Goal: Information Seeking & Learning: Learn about a topic

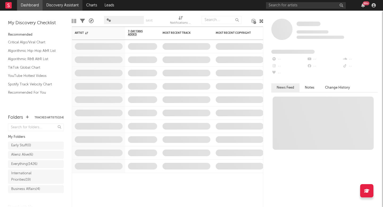
click at [71, 5] on link "Discovery Assistant" at bounding box center [63, 5] width 40 height 11
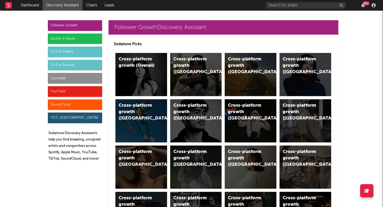
click at [85, 79] on div "Luminate" at bounding box center [75, 78] width 54 height 11
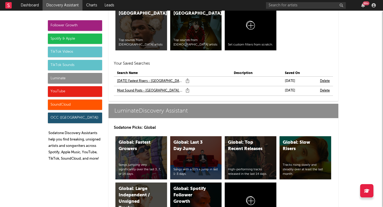
scroll to position [2636, 0]
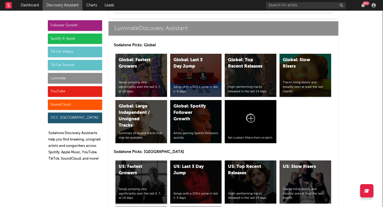
click at [152, 176] on div "US: Fastest Growers" at bounding box center [137, 170] width 36 height 13
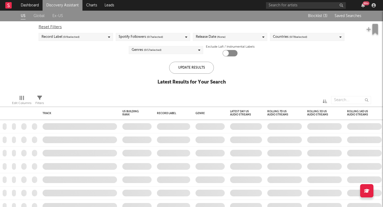
checkbox input "true"
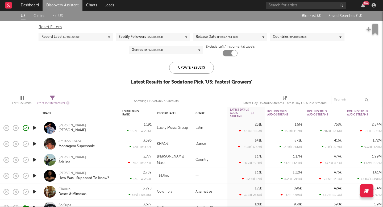
click at [65, 126] on div "Ian Cordova" at bounding box center [72, 125] width 27 height 5
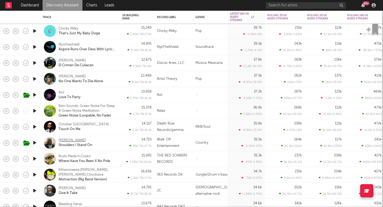
click at [61, 139] on div "Gareth" at bounding box center [72, 140] width 27 height 5
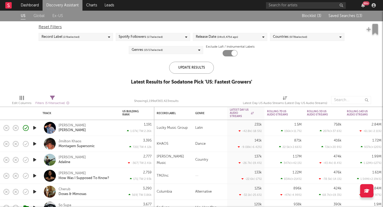
click at [331, 16] on span "Saved Searches ( 13 )" at bounding box center [345, 16] width 34 height 4
click at [64, 70] on div "× Create Saved Search Create Saved Searches Saved Name Description Saved Your S…" at bounding box center [191, 103] width 383 height 207
click at [69, 6] on link "Discovery Assistant" at bounding box center [63, 5] width 40 height 11
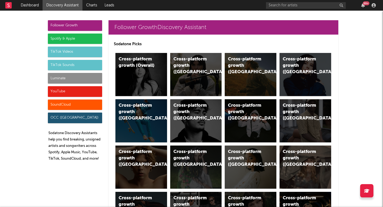
click at [70, 77] on div "Luminate" at bounding box center [75, 78] width 54 height 11
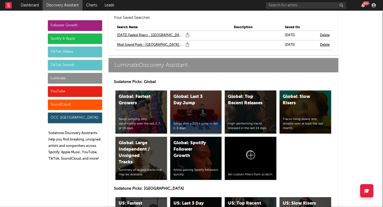
scroll to position [2636, 0]
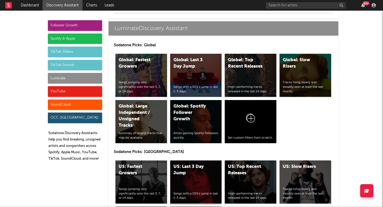
click at [189, 171] on div "US: Last 3 Day Jump" at bounding box center [191, 170] width 36 height 13
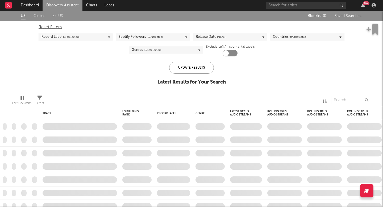
checkbox input "true"
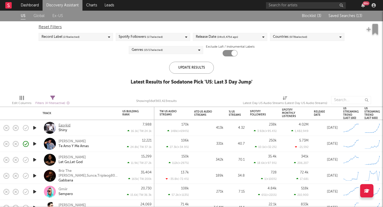
click at [66, 126] on div "Easykid" at bounding box center [65, 125] width 12 height 5
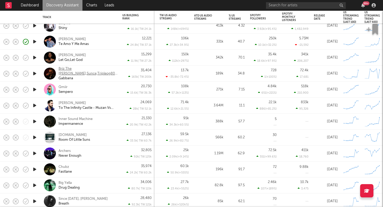
click at [67, 70] on div "Briz The Batchlor,Sunce,Tripleog809,Lupus.674" at bounding box center [88, 71] width 59 height 10
click at [75, 120] on div "Inner Sound Machine" at bounding box center [76, 119] width 34 height 5
click at [64, 150] on div "Archers" at bounding box center [65, 151] width 12 height 5
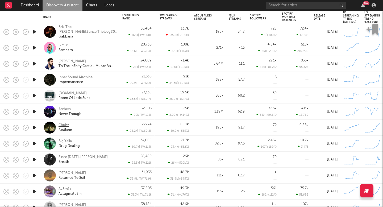
click at [65, 125] on div "Chubz" at bounding box center [64, 125] width 11 height 5
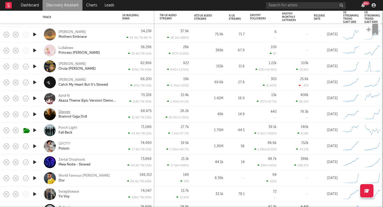
click at [67, 110] on div "Devvey" at bounding box center [65, 112] width 12 height 5
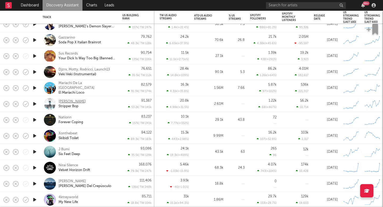
click at [64, 99] on div "Laudie" at bounding box center [72, 101] width 27 height 5
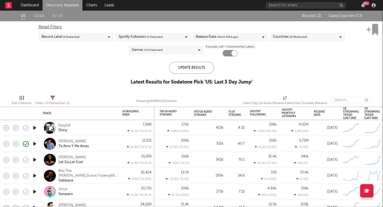
click at [350, 18] on button "Saved Searches ( 13 )" at bounding box center [344, 16] width 35 height 4
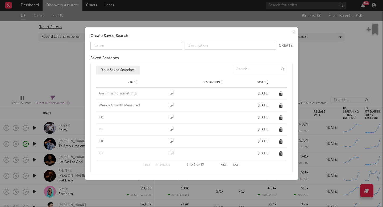
click at [118, 94] on div "Am i missing something" at bounding box center [133, 93] width 68 height 5
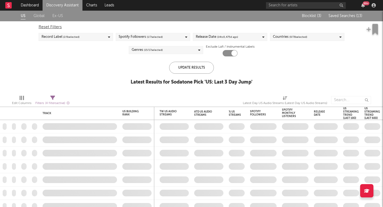
checkbox input "false"
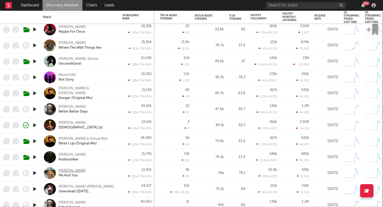
click at [64, 172] on div "Ruston Kelly" at bounding box center [72, 170] width 27 height 5
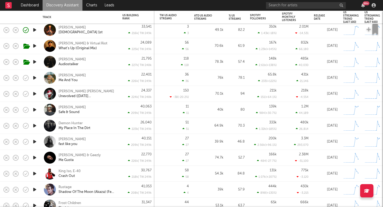
click at [73, 105] on div "Jervis Campbell Safe & Sound" at bounding box center [80, 110] width 74 height 16
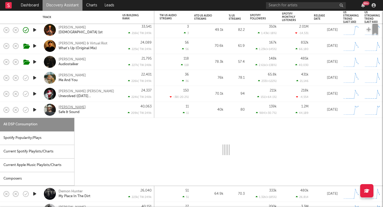
select select "1w"
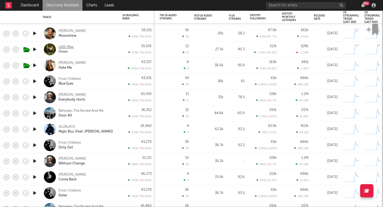
click at [65, 45] on div "Lilith Max" at bounding box center [66, 47] width 15 height 5
click at [83, 62] on div "Savannah Dexter" at bounding box center [72, 63] width 27 height 5
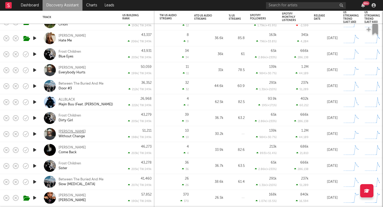
click at [70, 132] on div "[PERSON_NAME]" at bounding box center [72, 131] width 27 height 5
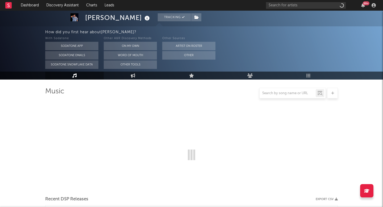
scroll to position [44, 0]
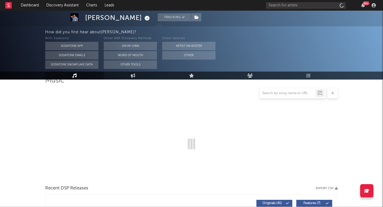
select select "6m"
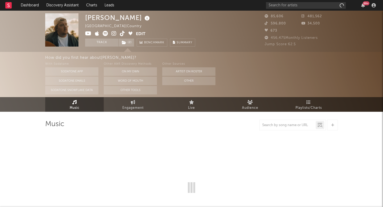
select select "6m"
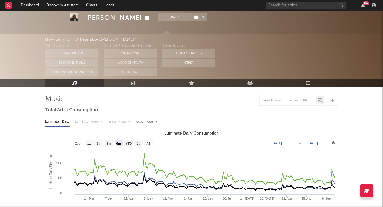
scroll to position [34, 0]
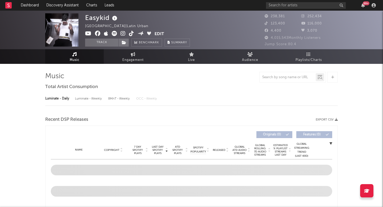
select select "6m"
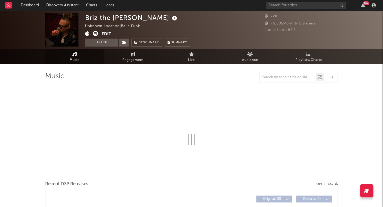
select select "1w"
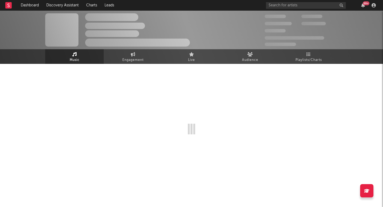
select select "1w"
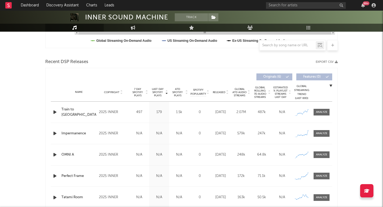
scroll to position [170, 0]
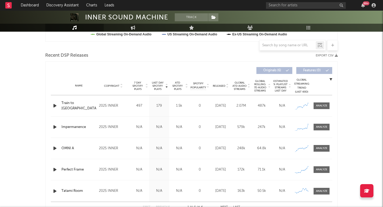
click at [55, 106] on icon "button" at bounding box center [55, 105] width 6 height 7
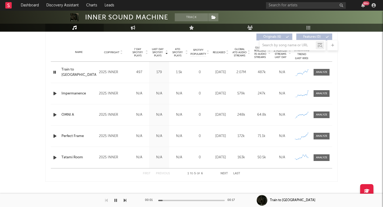
scroll to position [0, 0]
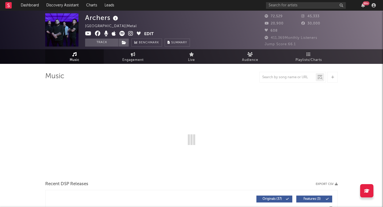
select select "6m"
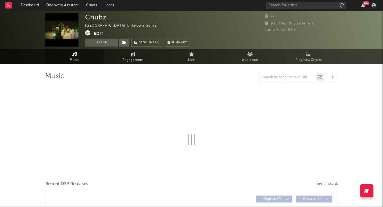
select select "1w"
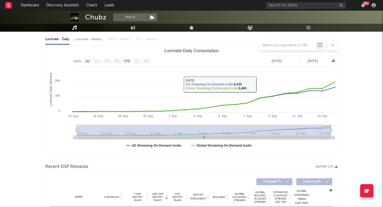
scroll to position [93, 0]
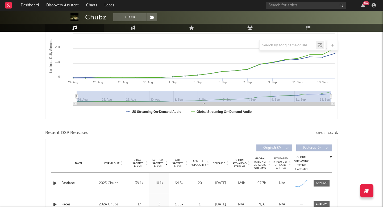
click at [53, 182] on icon "button" at bounding box center [55, 183] width 6 height 7
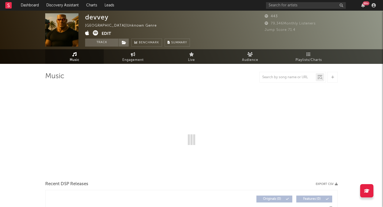
select select "1w"
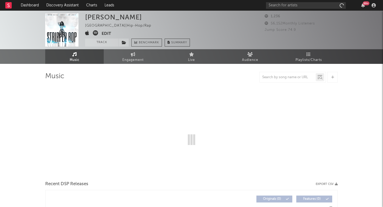
select select "6m"
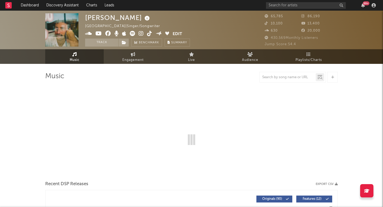
select select "6m"
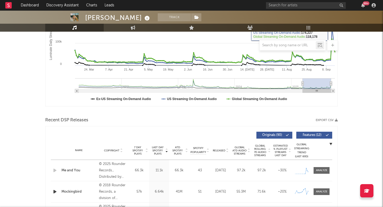
scroll to position [115, 0]
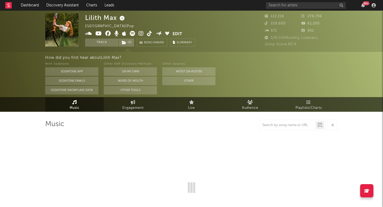
select select "6m"
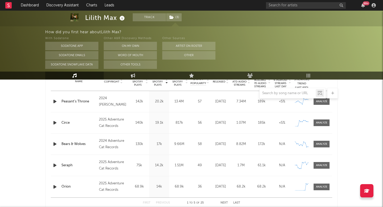
scroll to position [226, 0]
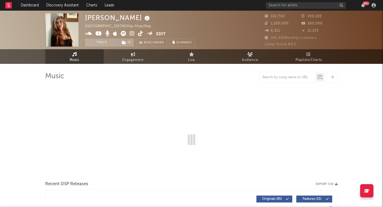
select select "6m"
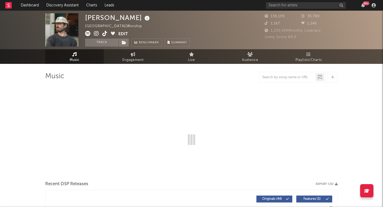
select select "6m"
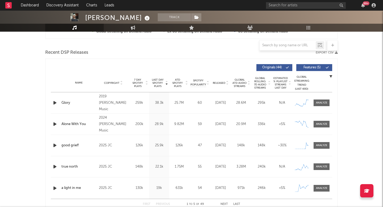
scroll to position [188, 0]
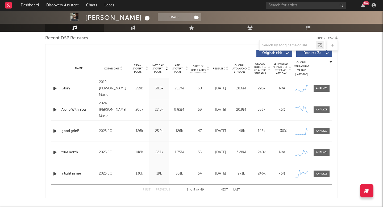
click at [325, 136] on div "Name good grief! Copyright 2025 JC Label JC Album Names good grief! Composer Na…" at bounding box center [191, 130] width 281 height 21
click at [324, 134] on span at bounding box center [322, 131] width 16 height 7
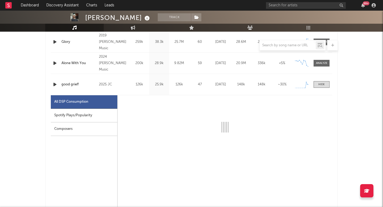
scroll to position [245, 0]
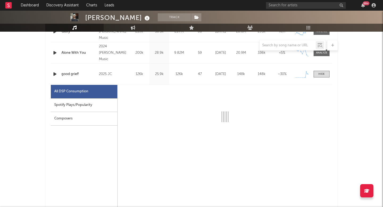
select select "1w"
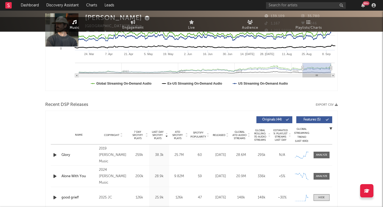
scroll to position [0, 0]
